Goal: Transaction & Acquisition: Purchase product/service

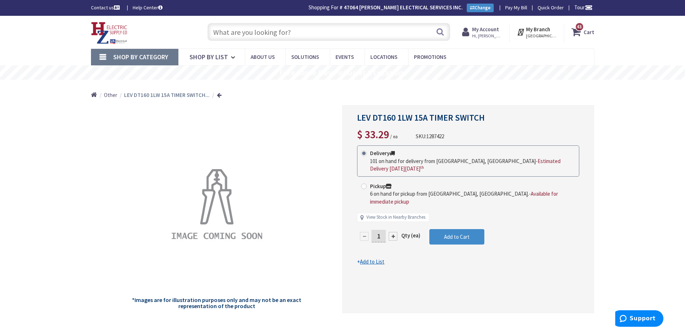
click at [328, 38] on input "text" at bounding box center [328, 32] width 243 height 18
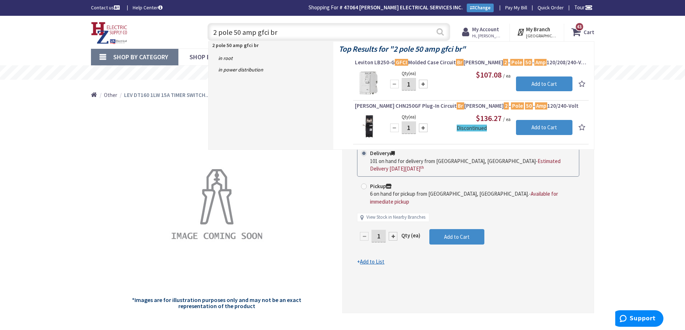
type input "2 pole 50 amp gfci br"
click at [439, 29] on button "Search" at bounding box center [439, 32] width 9 height 16
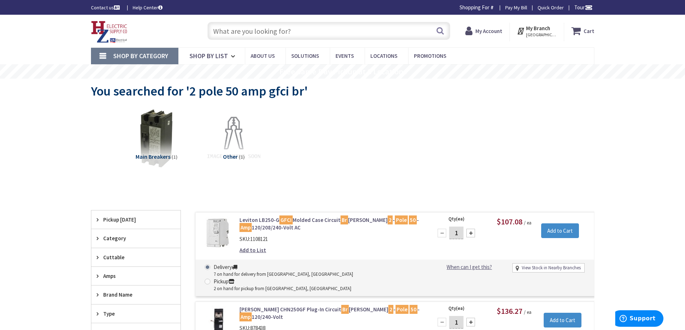
click at [272, 32] on input "text" at bounding box center [328, 31] width 243 height 18
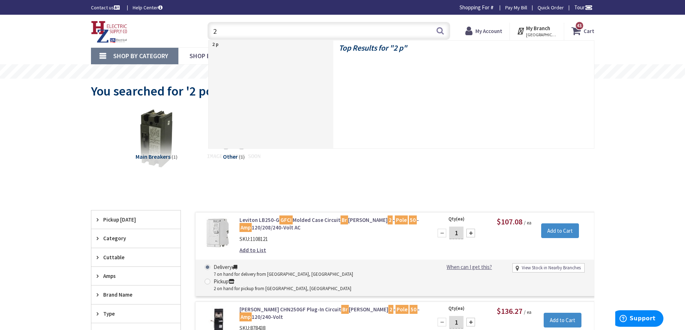
type input "2"
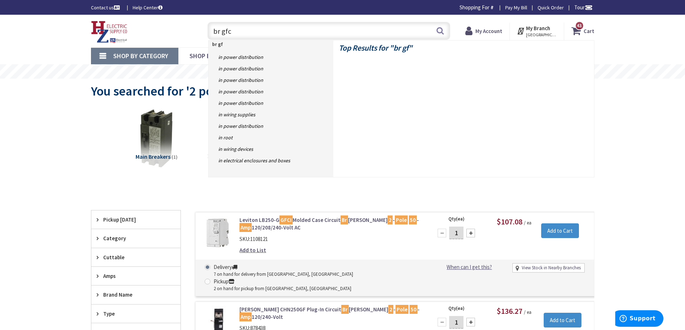
type input "br gfci"
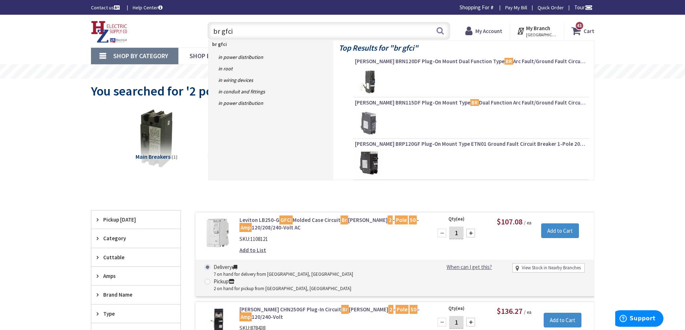
type input "[GEOGRAPHIC_DATA], [STREET_ADDRESS]"
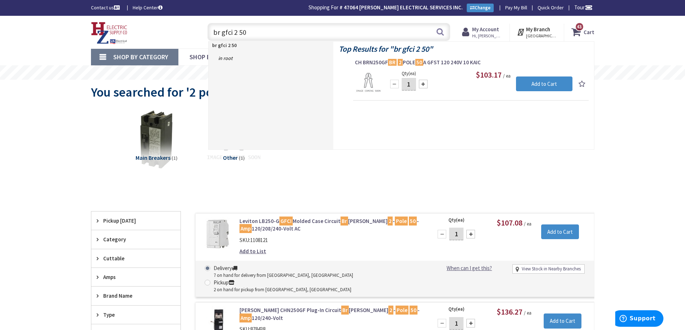
click at [420, 179] on div "Main Breakers (1) Other (1)" at bounding box center [342, 145] width 478 height 77
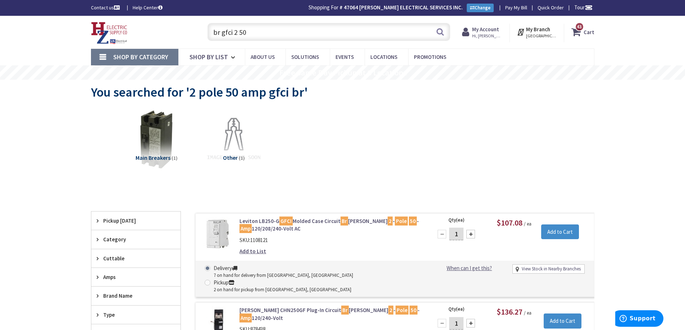
click at [248, 32] on input "br gfci 2 50" at bounding box center [328, 32] width 243 height 18
click at [284, 29] on input "br gfci 2 50" at bounding box center [328, 32] width 243 height 18
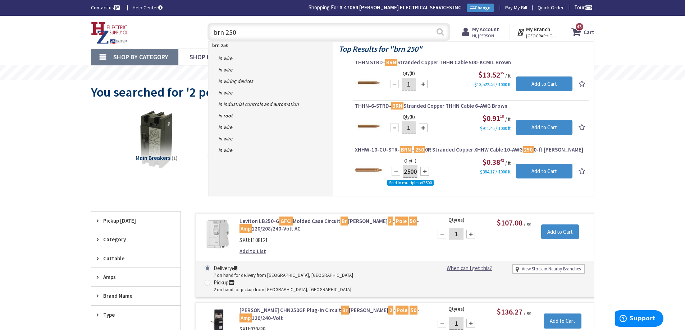
type input "brn 250"
click at [438, 29] on button "Search" at bounding box center [439, 32] width 9 height 16
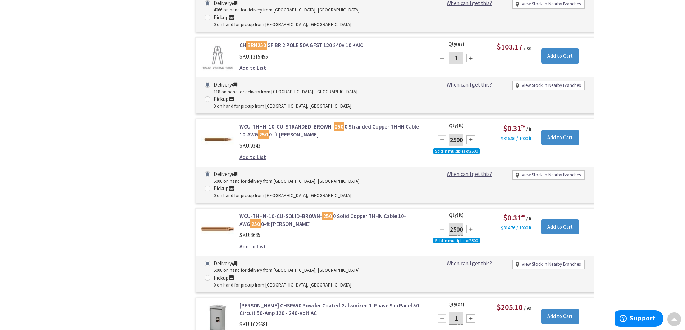
scroll to position [700, 0]
